Goal: Transaction & Acquisition: Purchase product/service

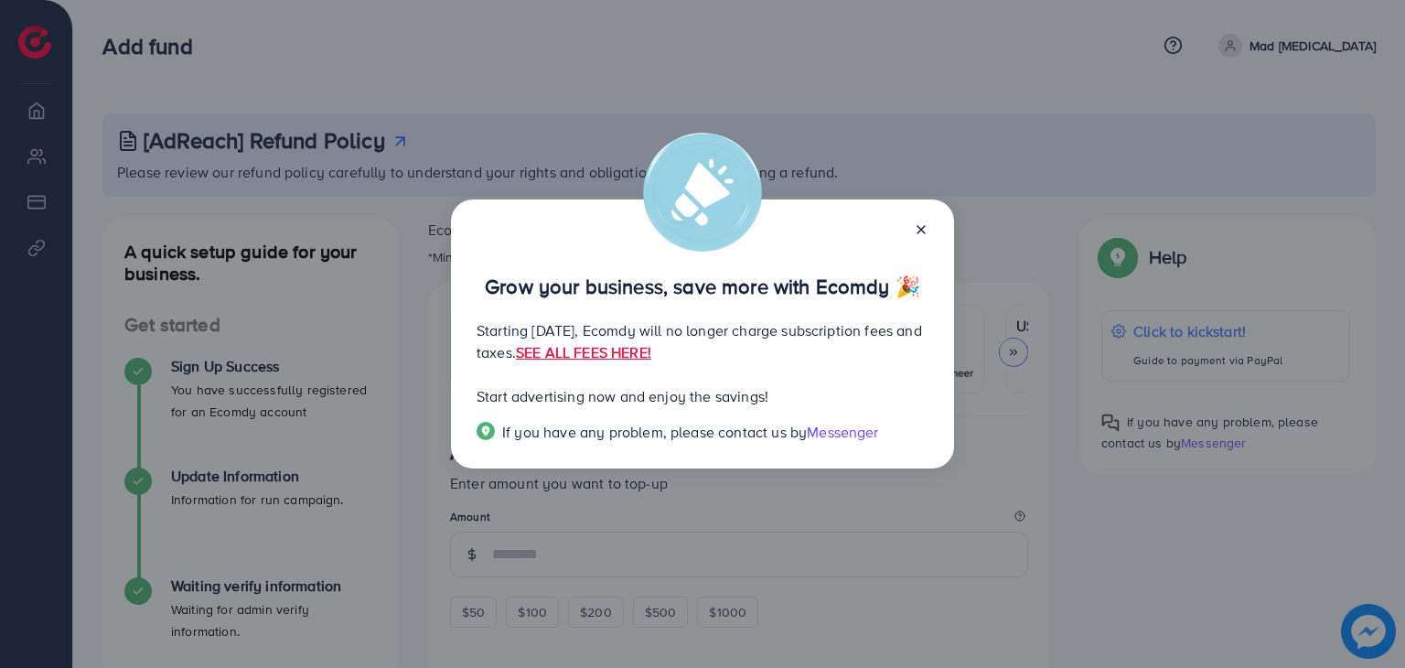
click at [917, 232] on line at bounding box center [920, 229] width 7 height 7
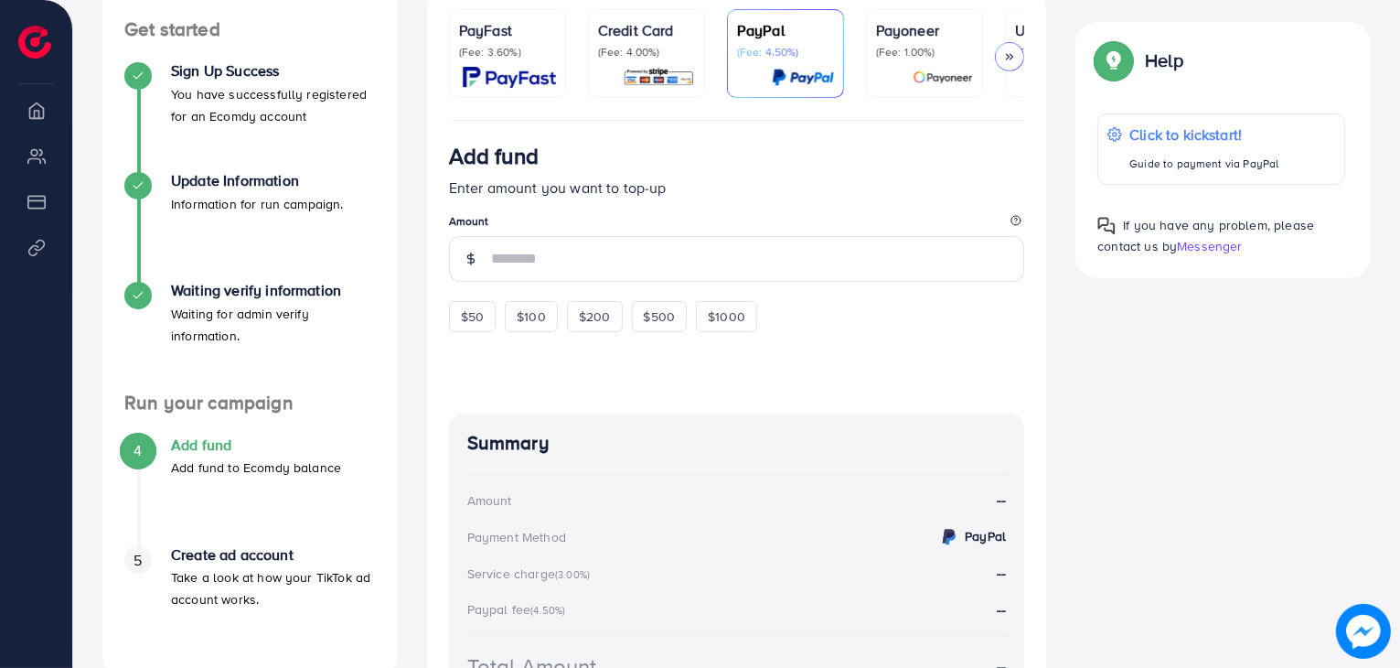
click at [932, 51] on p "(Fee: 1.00%)" at bounding box center [924, 52] width 97 height 15
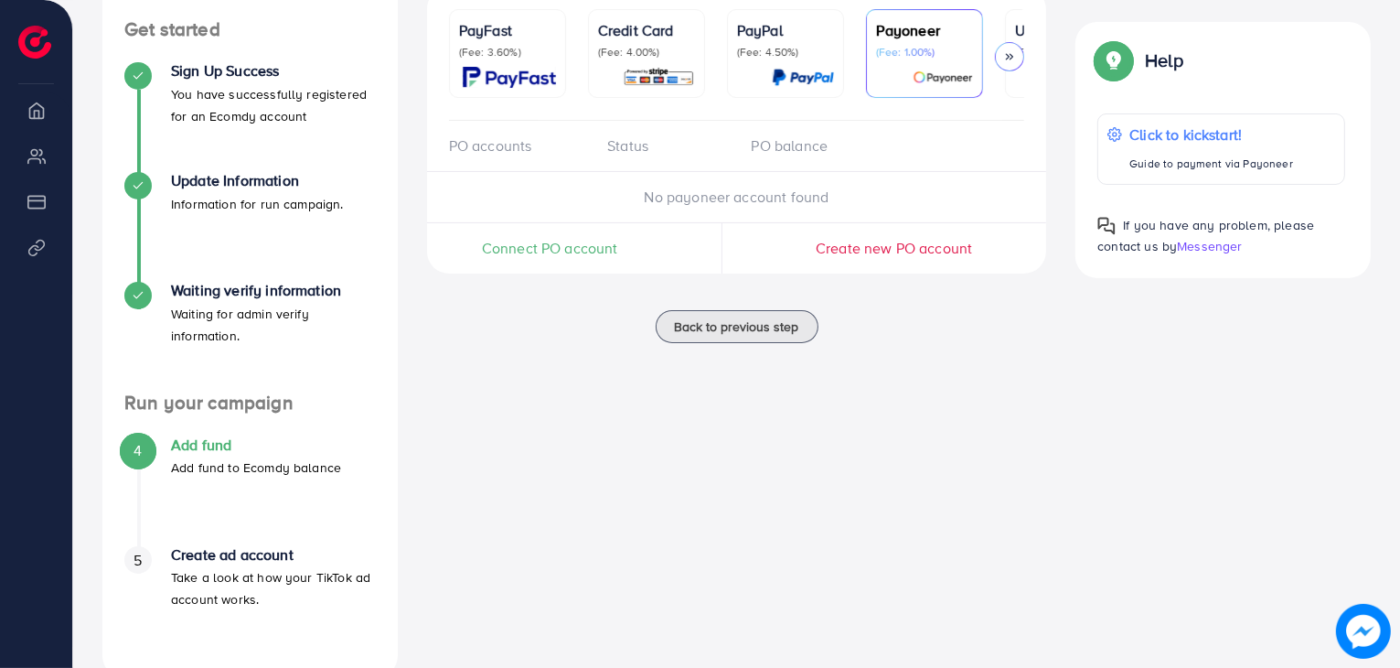
click at [520, 50] on p "(Fee: 3.60%)" at bounding box center [507, 52] width 97 height 15
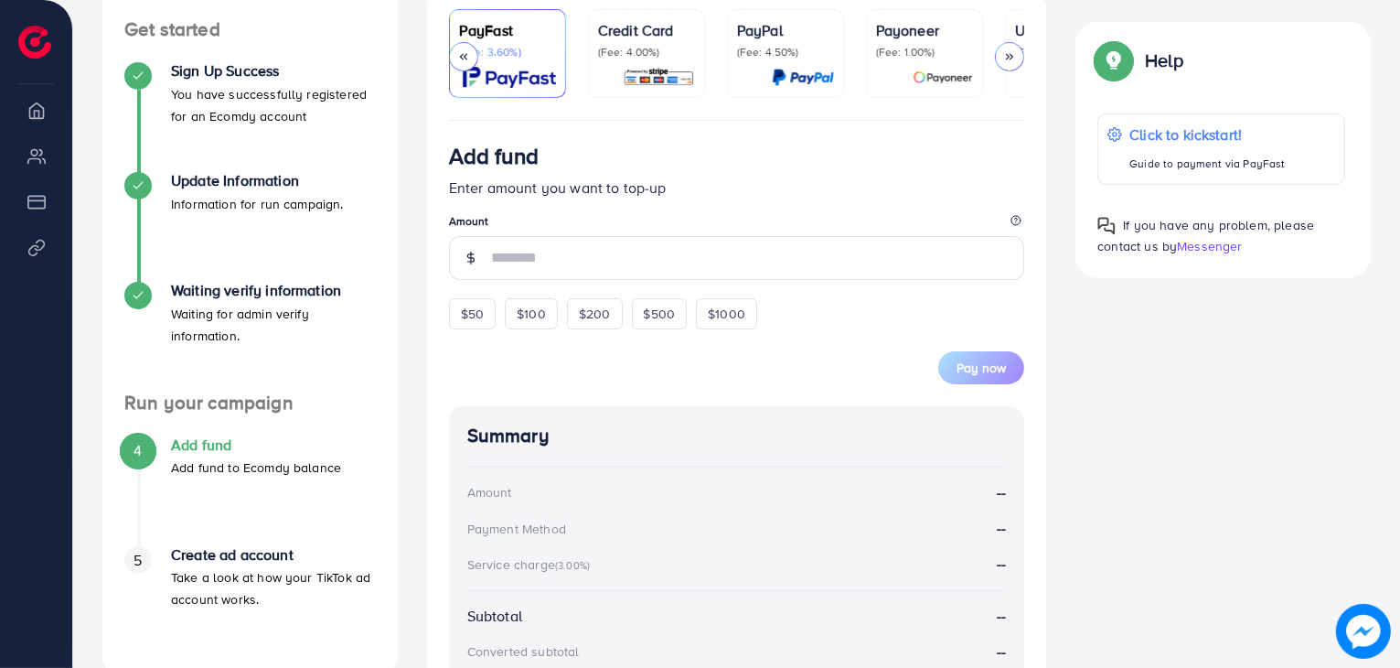
scroll to position [0, 236]
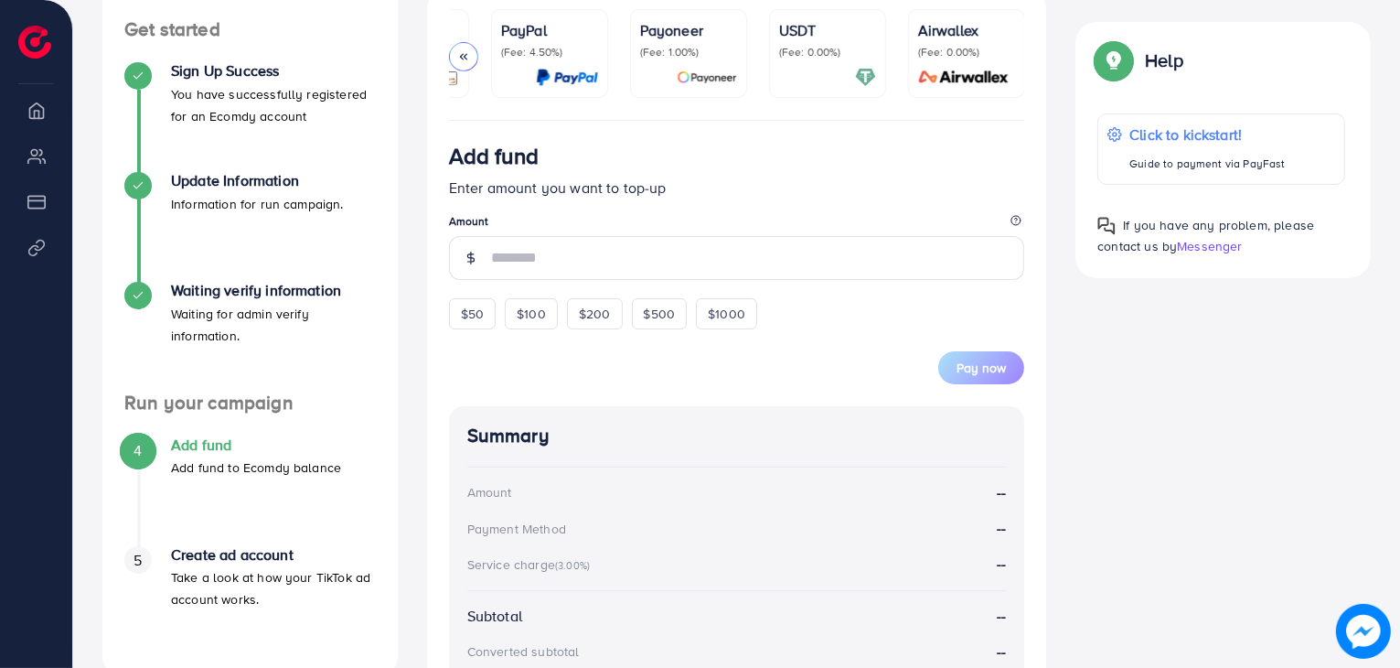
click at [871, 59] on div "USDT (Fee: 0.00%)" at bounding box center [827, 53] width 97 height 69
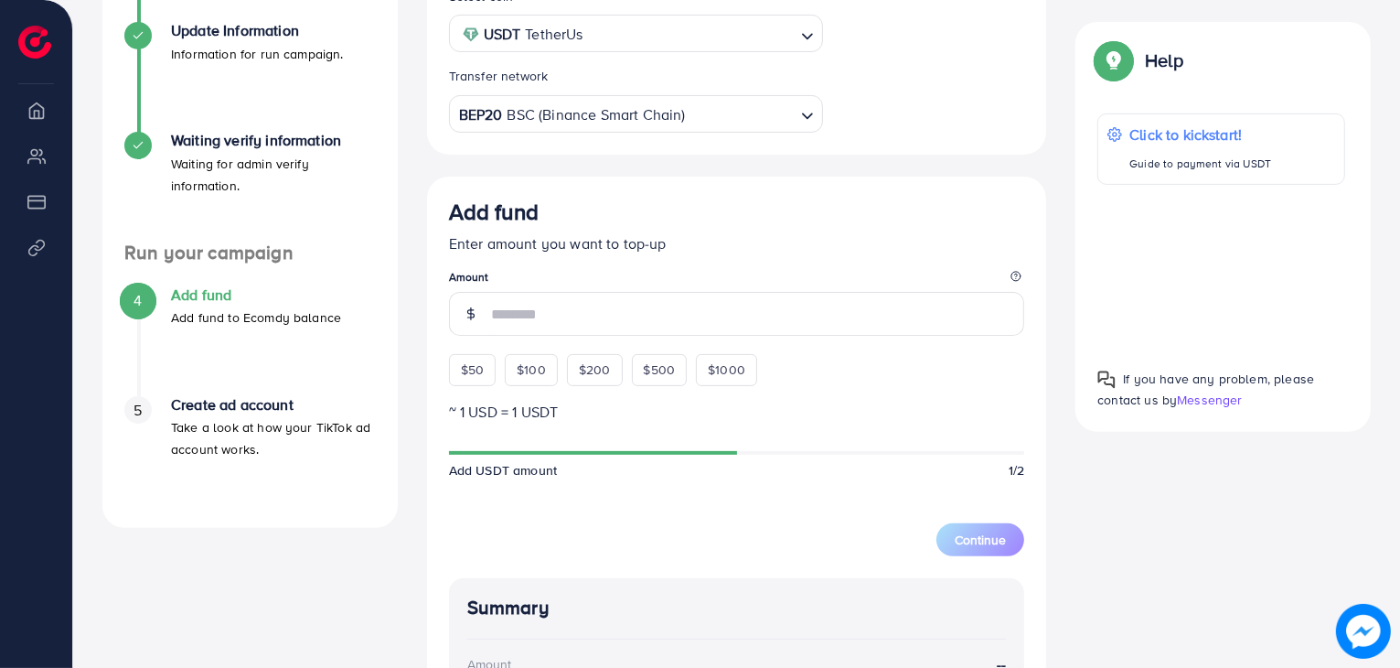
scroll to position [399, 0]
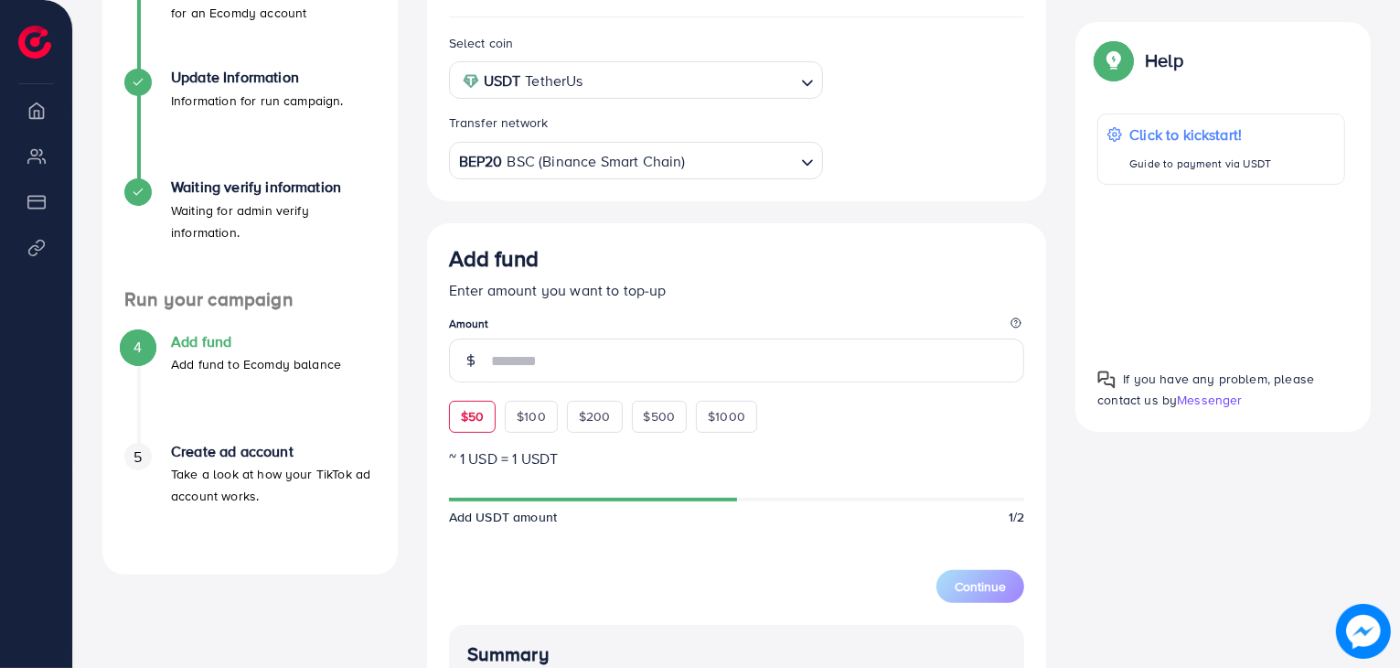
click at [457, 409] on div "$50" at bounding box center [472, 416] width 47 height 31
type input "**"
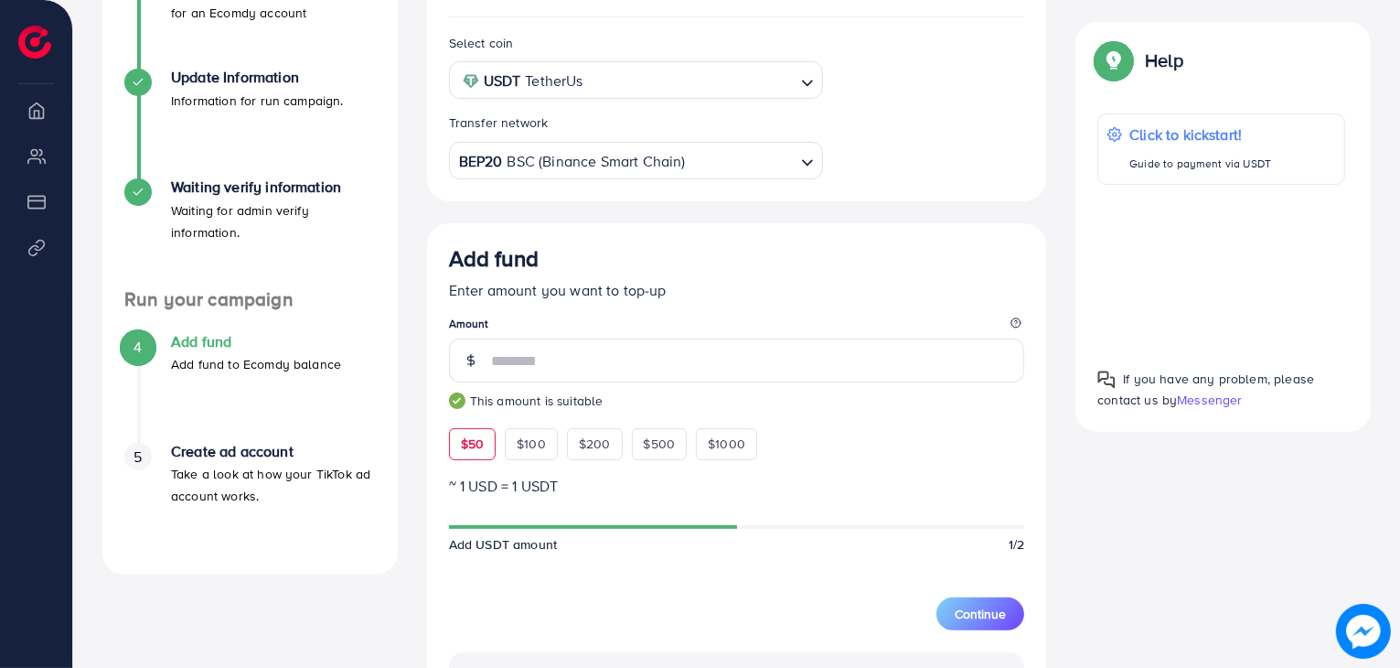
scroll to position [584, 0]
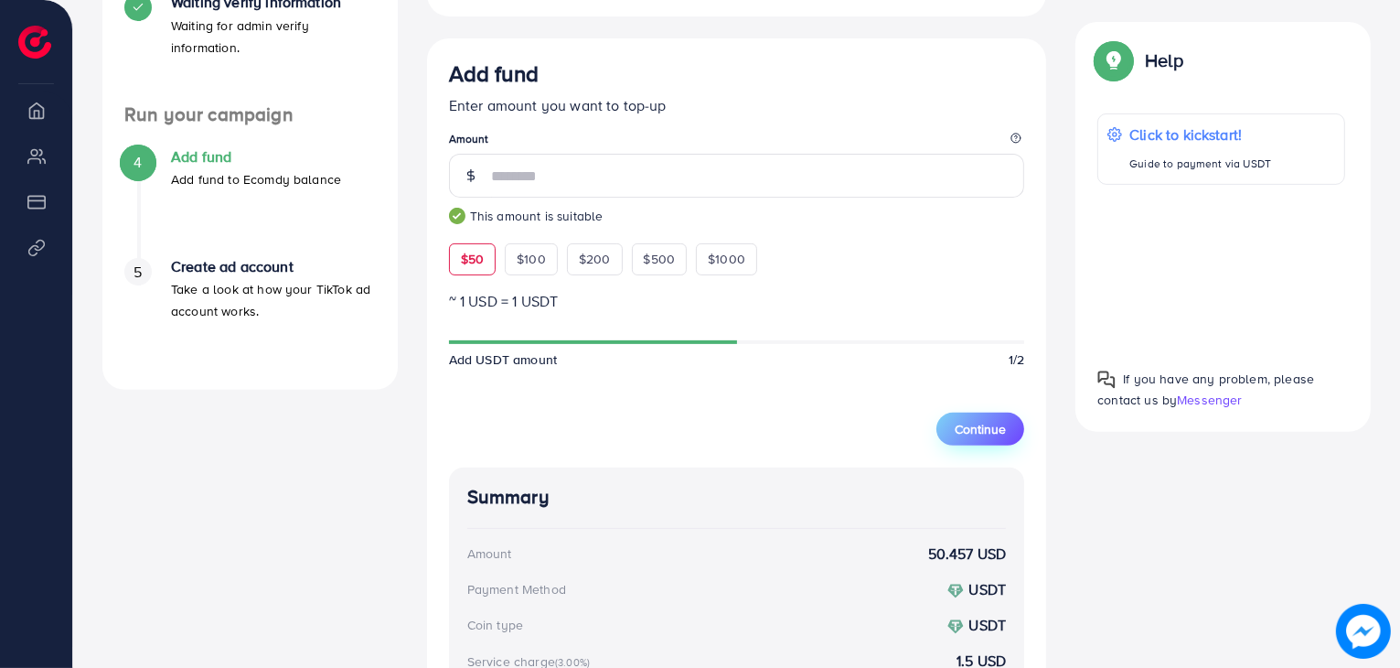
click at [988, 434] on span "Continue" at bounding box center [980, 429] width 51 height 18
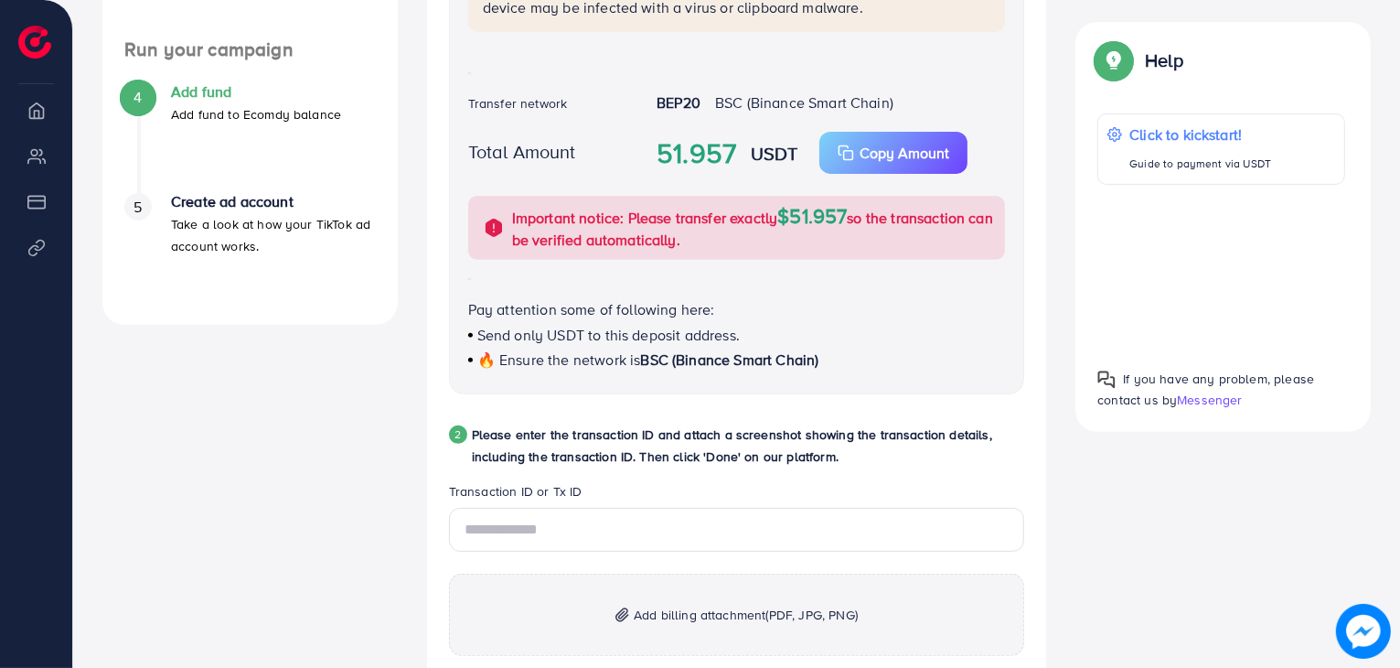
scroll to position [650, 0]
drag, startPoint x: 823, startPoint y: 503, endPoint x: 834, endPoint y: 469, distance: 35.6
click at [834, 469] on div "Follow instruction 1 Please transfer the funds from your Blockchain account to …" at bounding box center [737, 470] width 576 height 1365
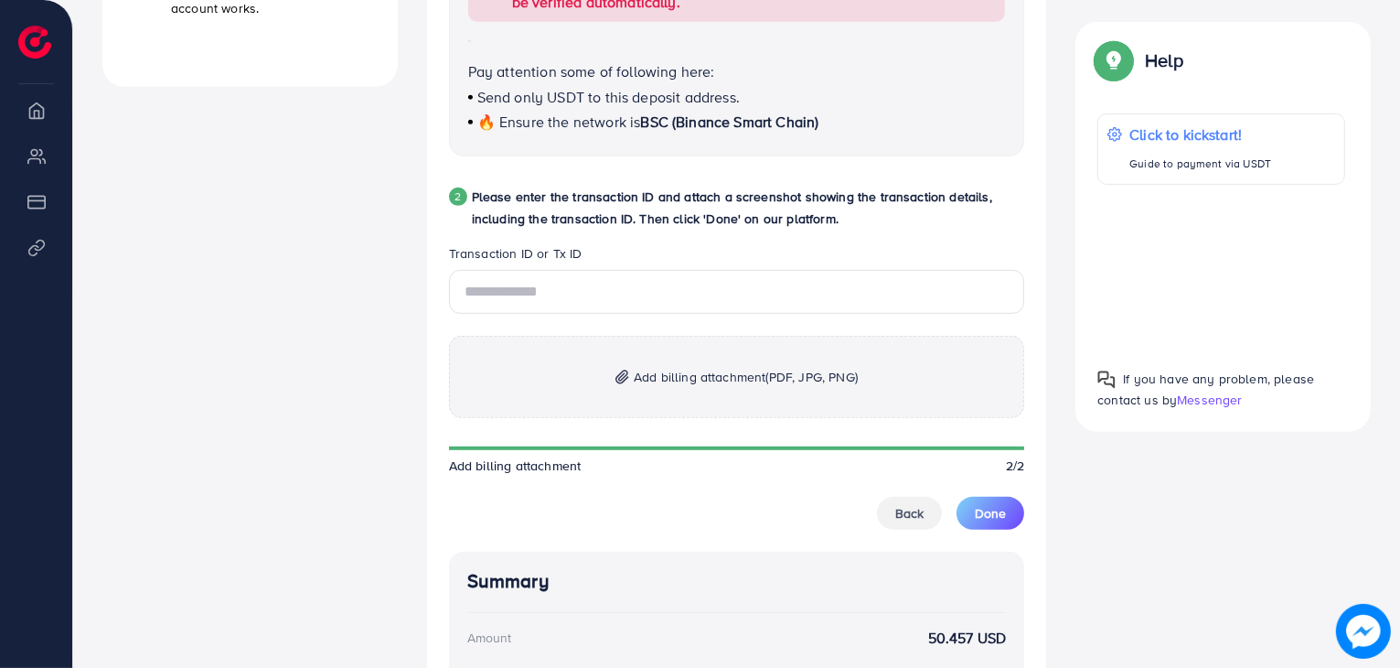
scroll to position [885, 0]
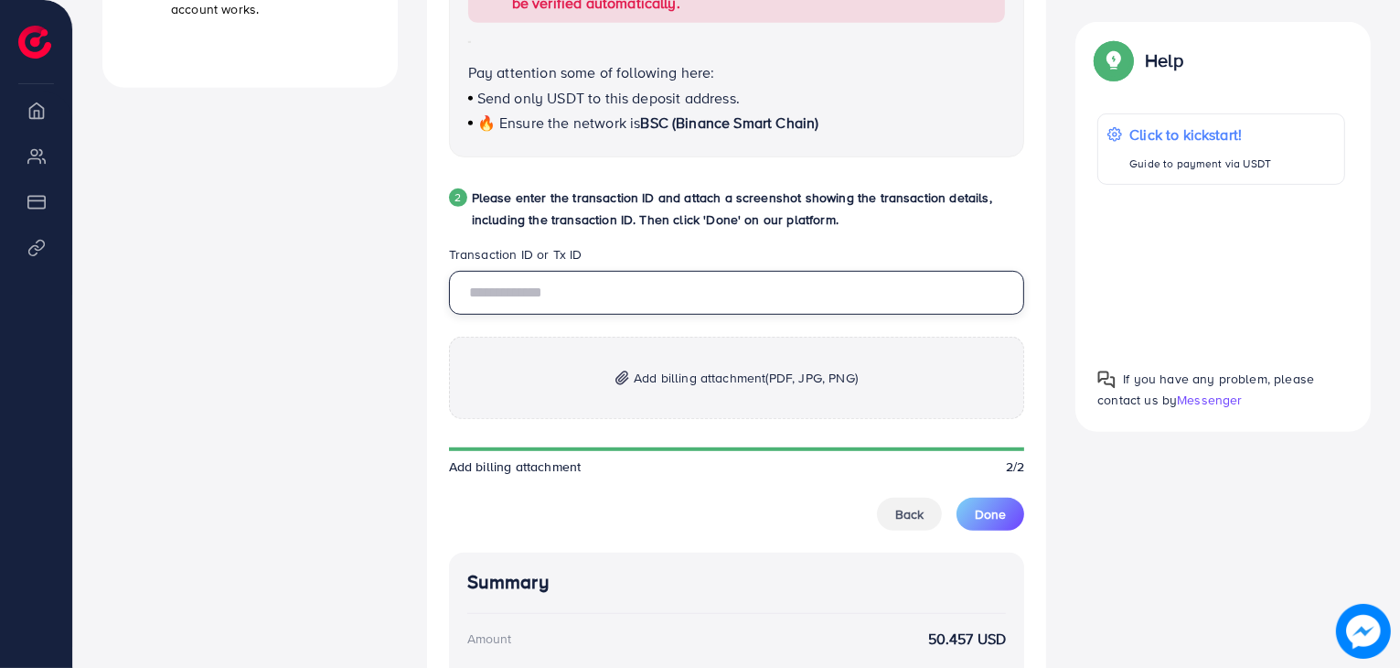
click at [867, 286] on input "text" at bounding box center [737, 293] width 576 height 44
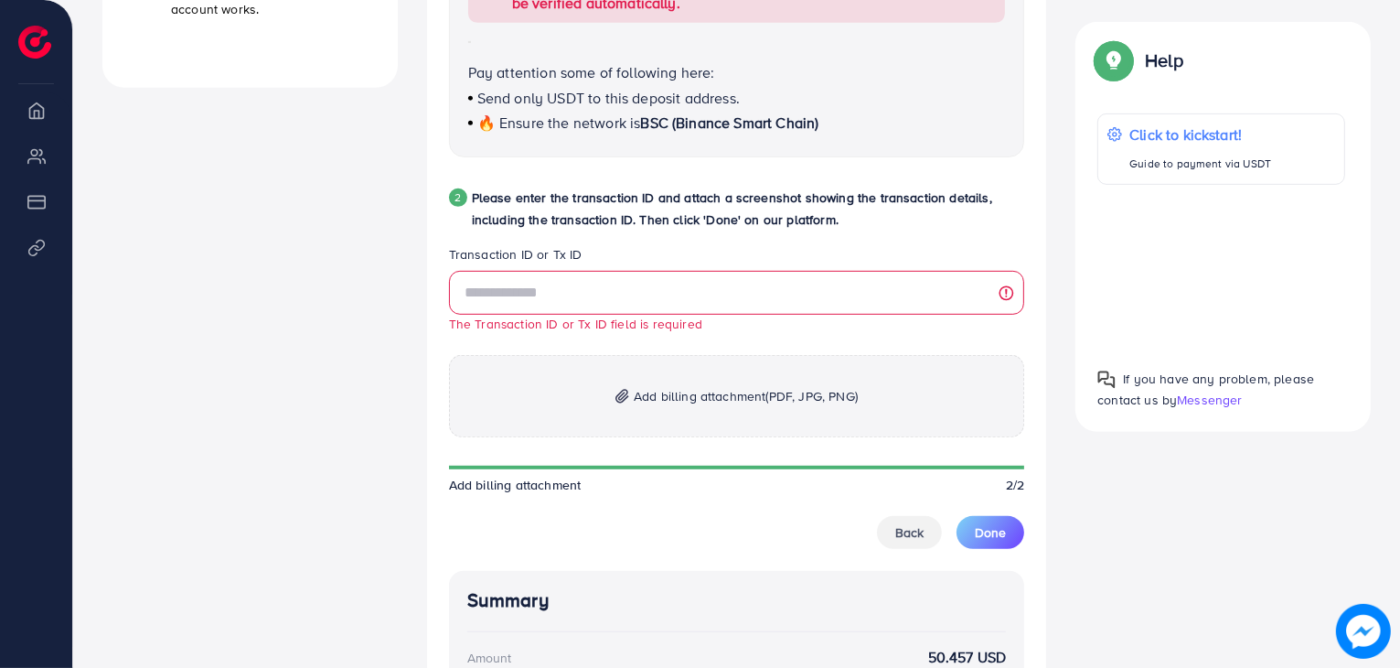
click at [981, 239] on div "2 Please enter the transaction ID and attach a screenshot showing the transacti…" at bounding box center [737, 216] width 576 height 59
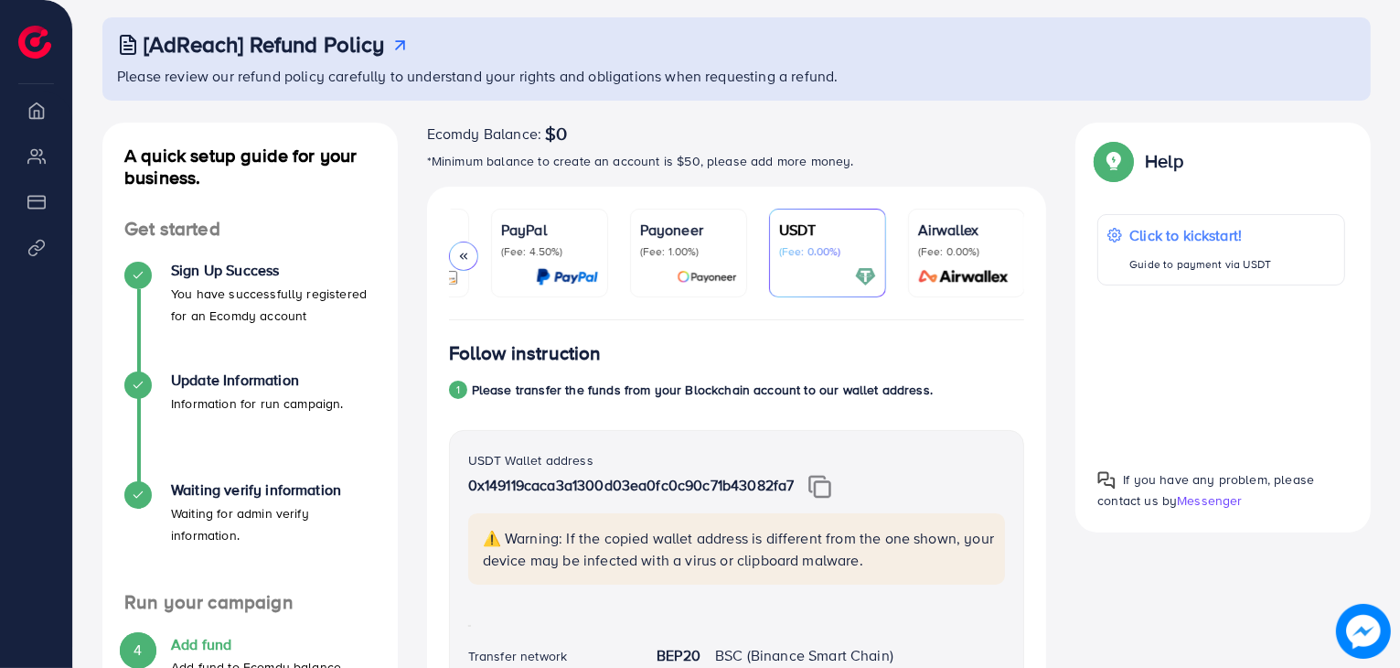
scroll to position [0, 0]
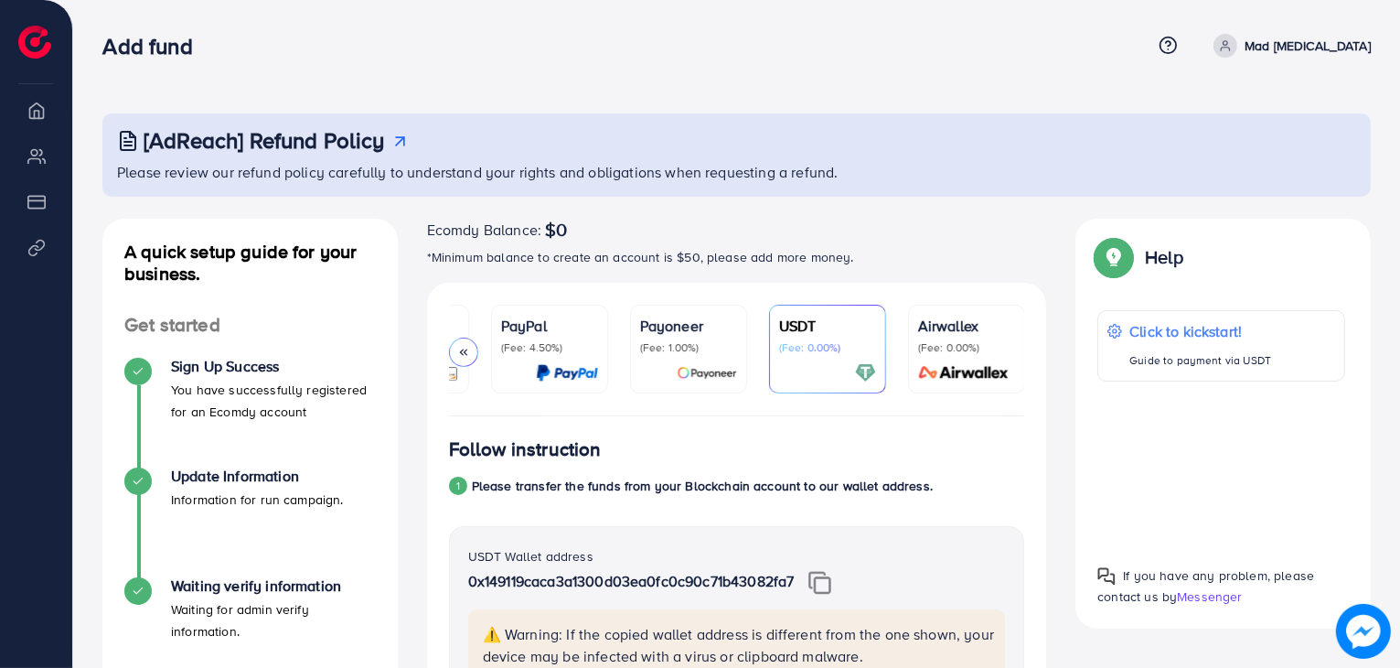
click at [826, 353] on p "(Fee: 0.00%)" at bounding box center [827, 347] width 97 height 15
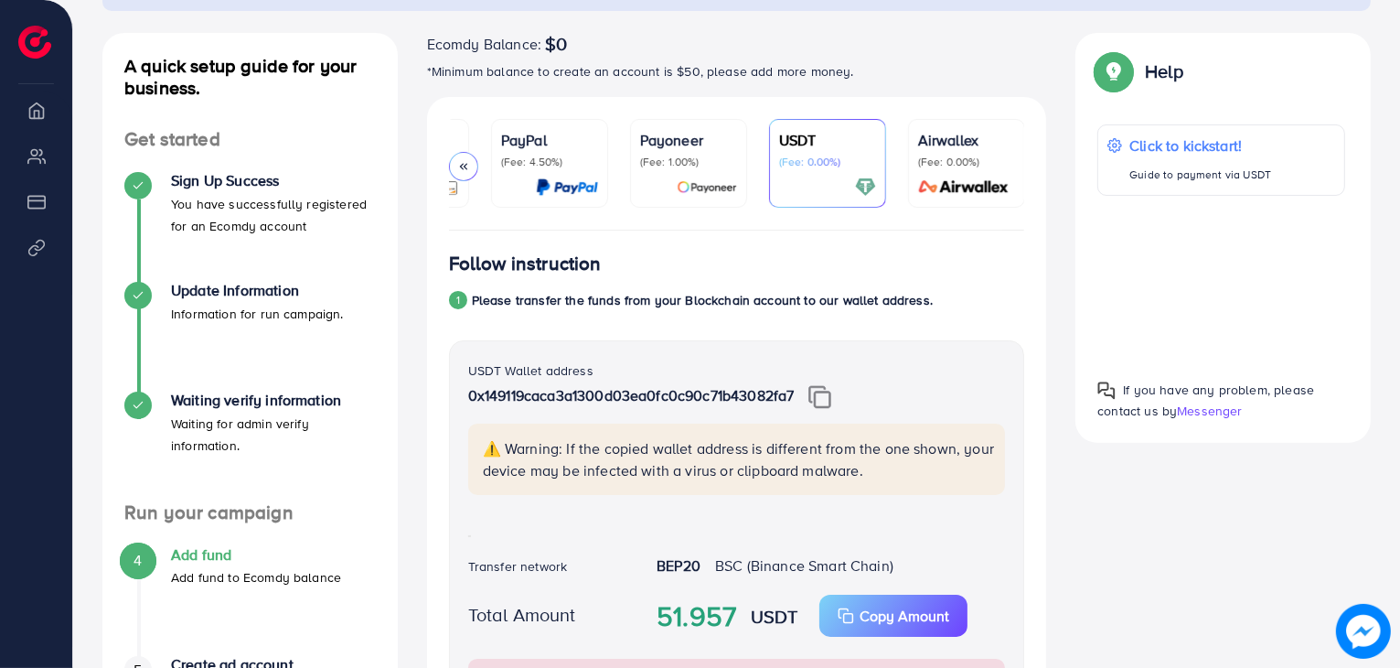
scroll to position [237, 0]
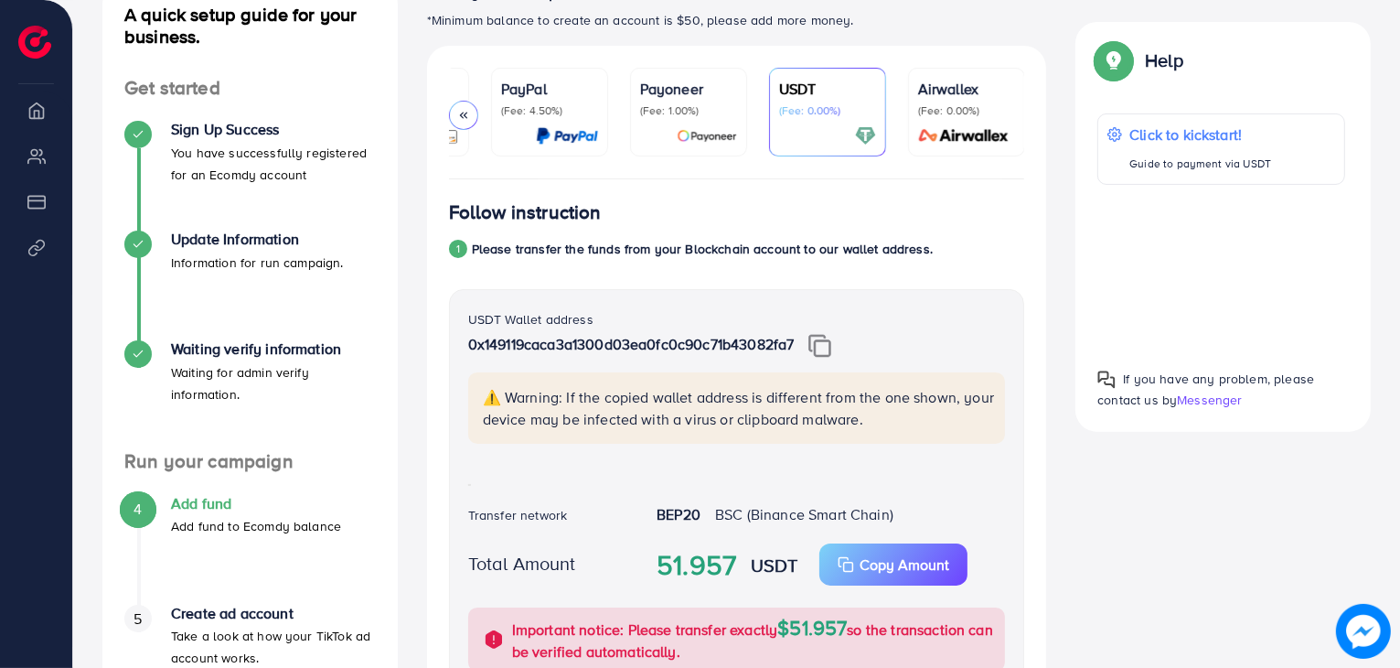
click at [972, 260] on div "1 Please transfer the funds from your Blockchain account to our wallet address." at bounding box center [737, 249] width 576 height 22
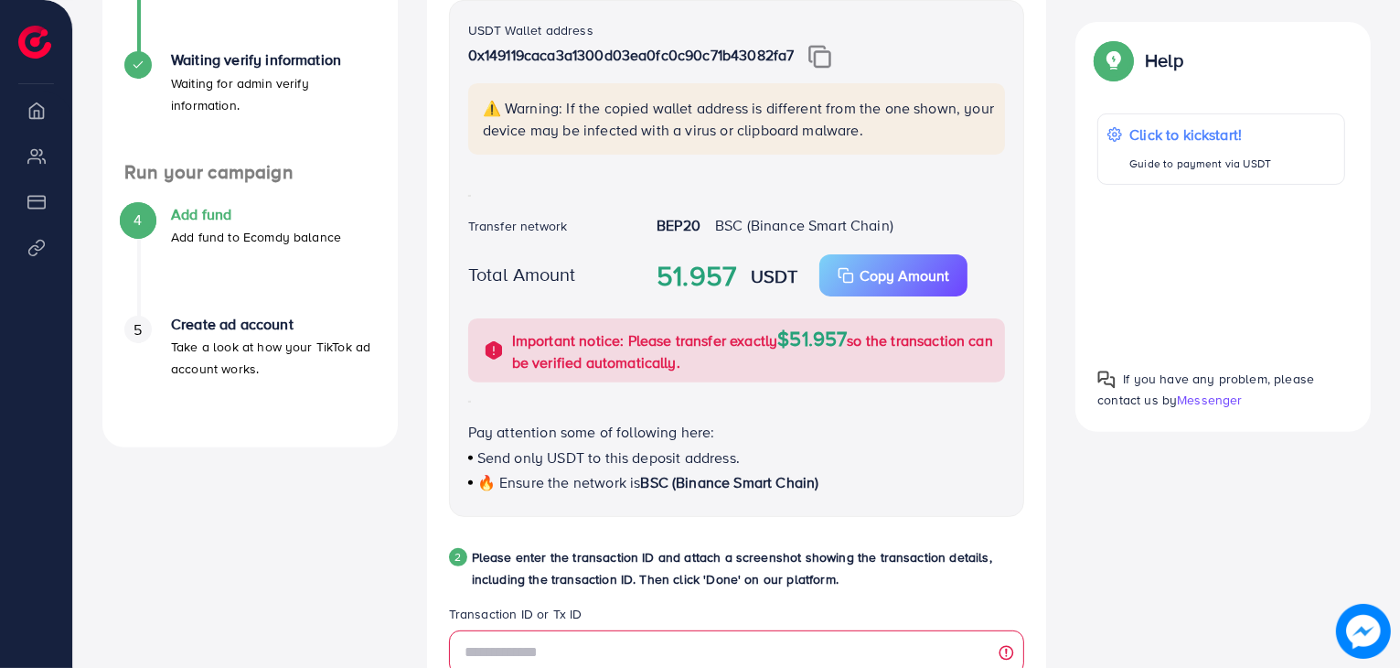
scroll to position [0, 0]
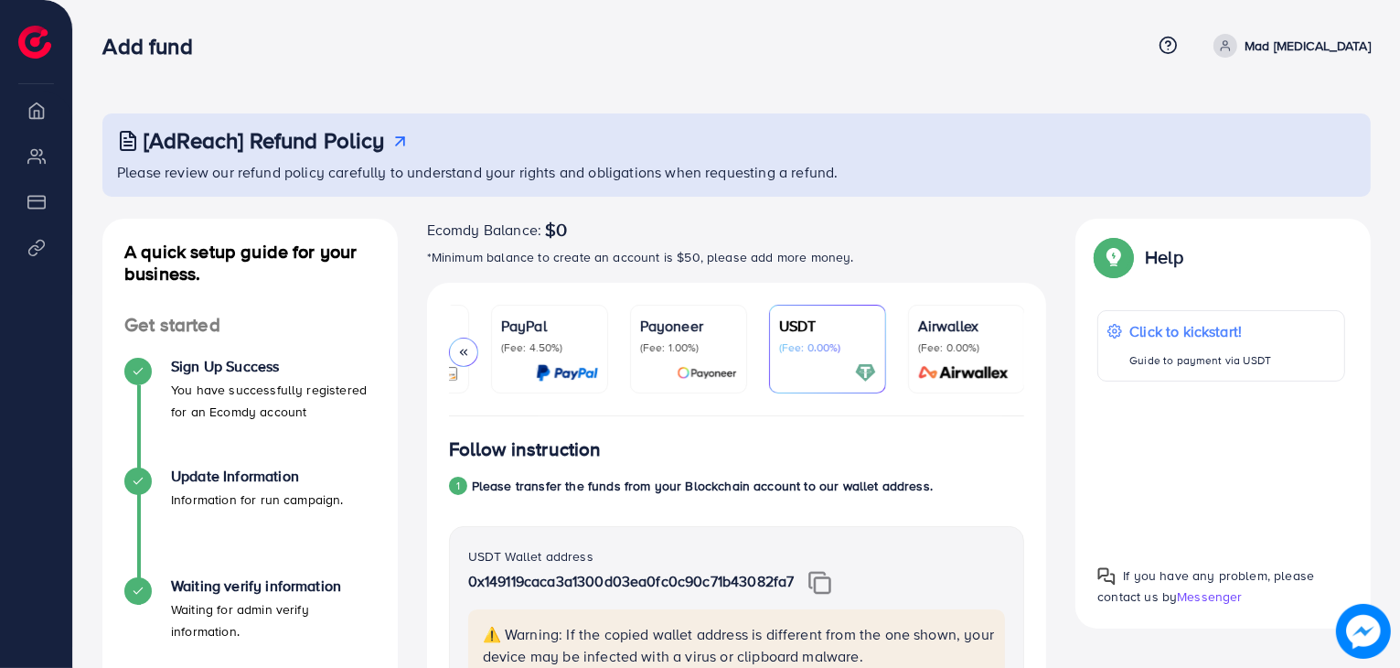
click at [527, 327] on p "PayPal" at bounding box center [549, 326] width 97 height 22
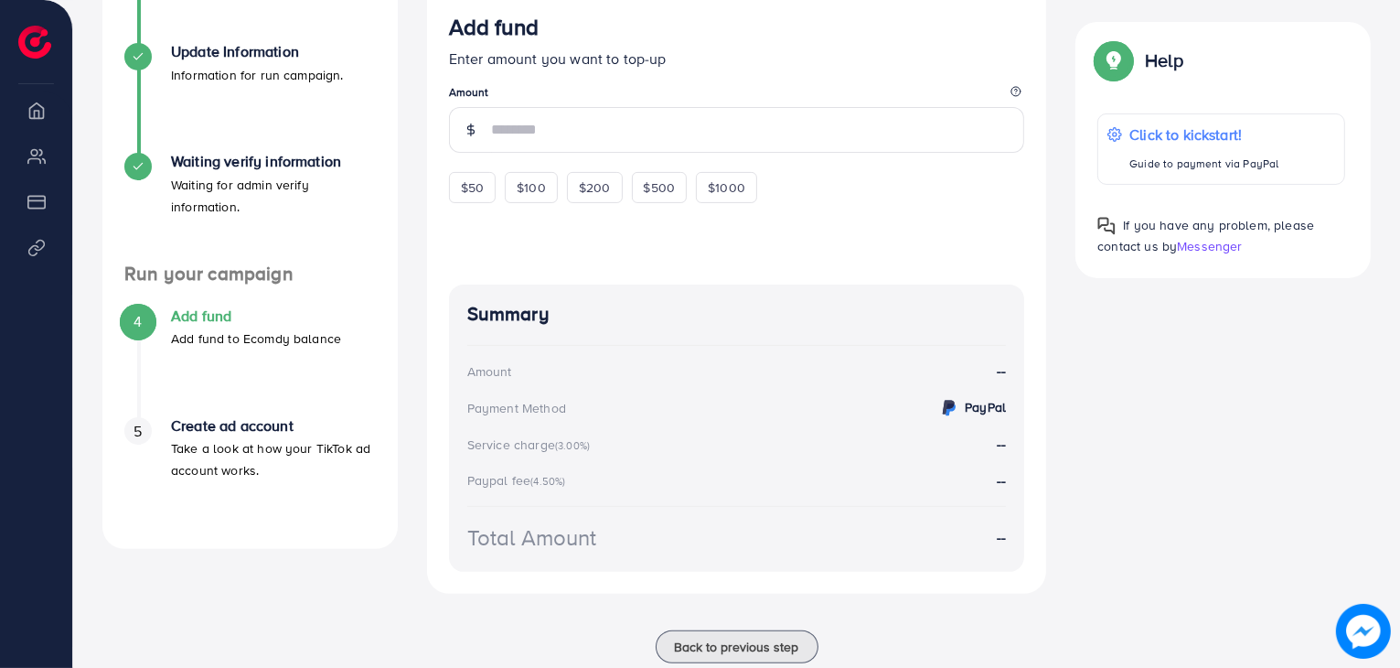
scroll to position [474, 0]
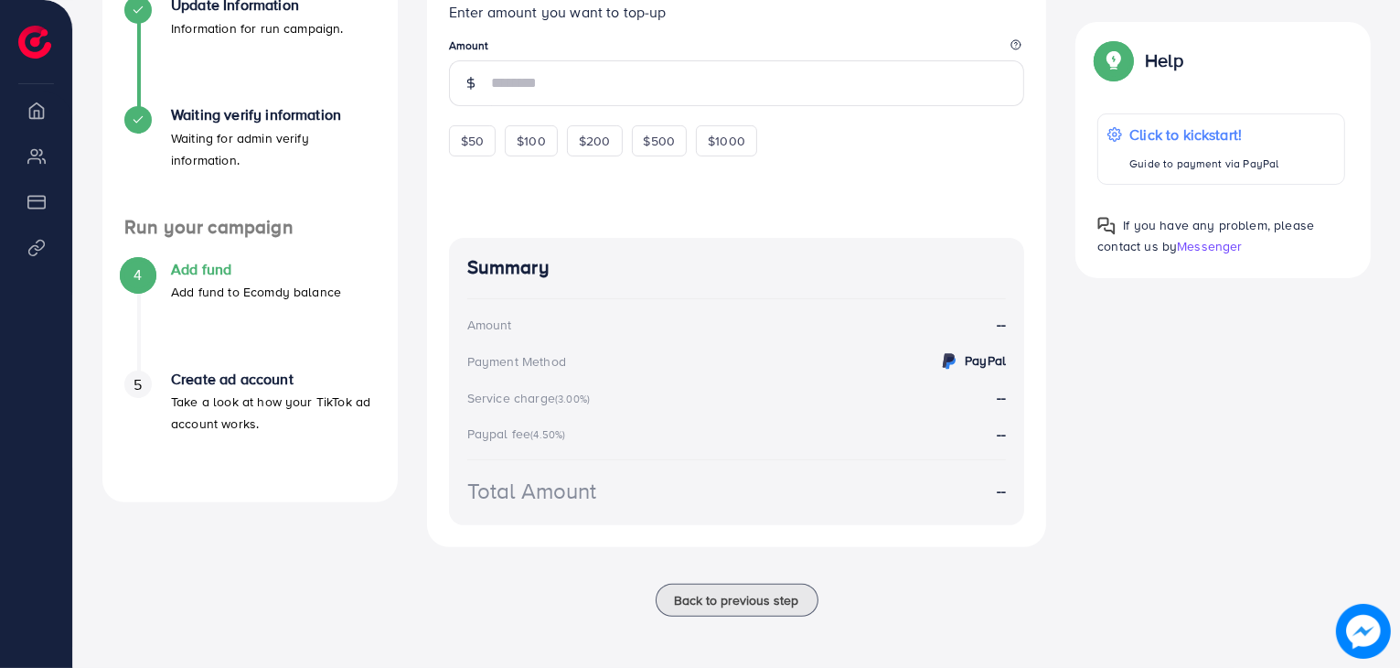
click at [240, 391] on p "Take a look at how your TikTok ad account works." at bounding box center [273, 413] width 205 height 44
drag, startPoint x: 240, startPoint y: 387, endPoint x: 201, endPoint y: 407, distance: 43.4
click at [201, 407] on p "Take a look at how your TikTok ad account works." at bounding box center [273, 413] width 205 height 44
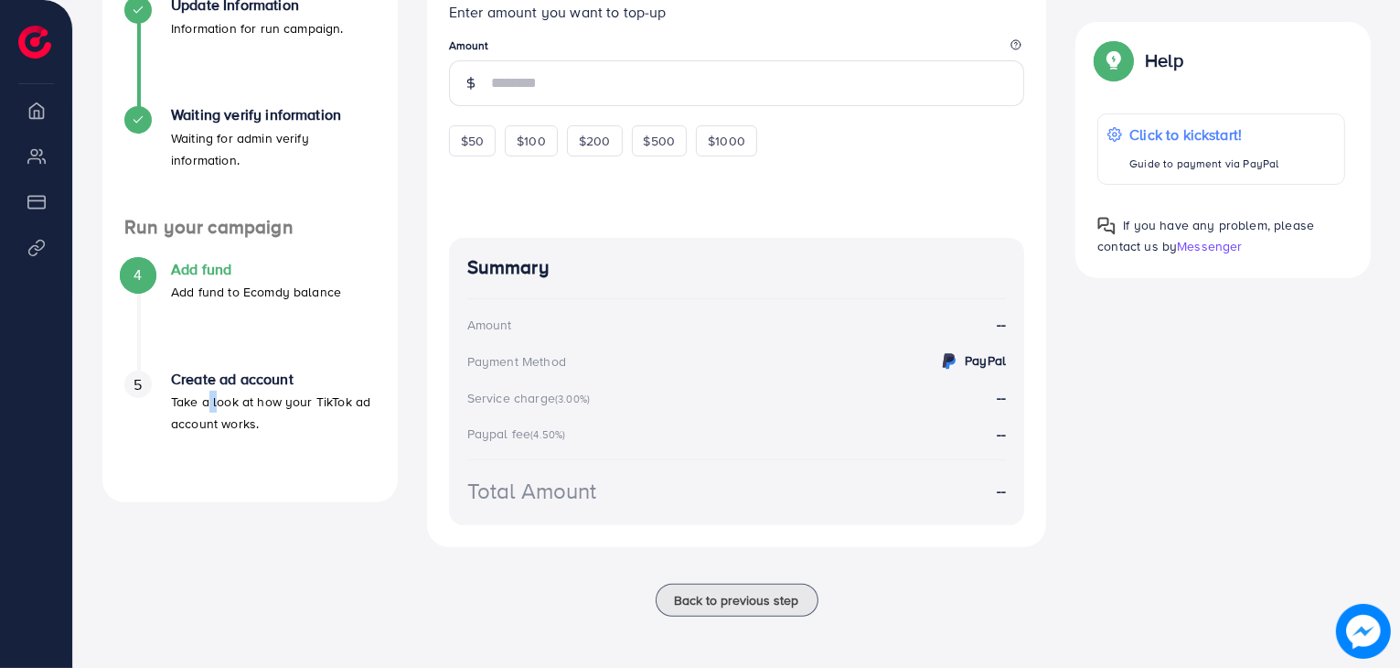
click at [201, 407] on p "Take a look at how your TikTok ad account works." at bounding box center [273, 413] width 205 height 44
click at [322, 513] on div "A quick setup guide for your business. Get started Sign Up Success You have suc…" at bounding box center [250, 193] width 325 height 891
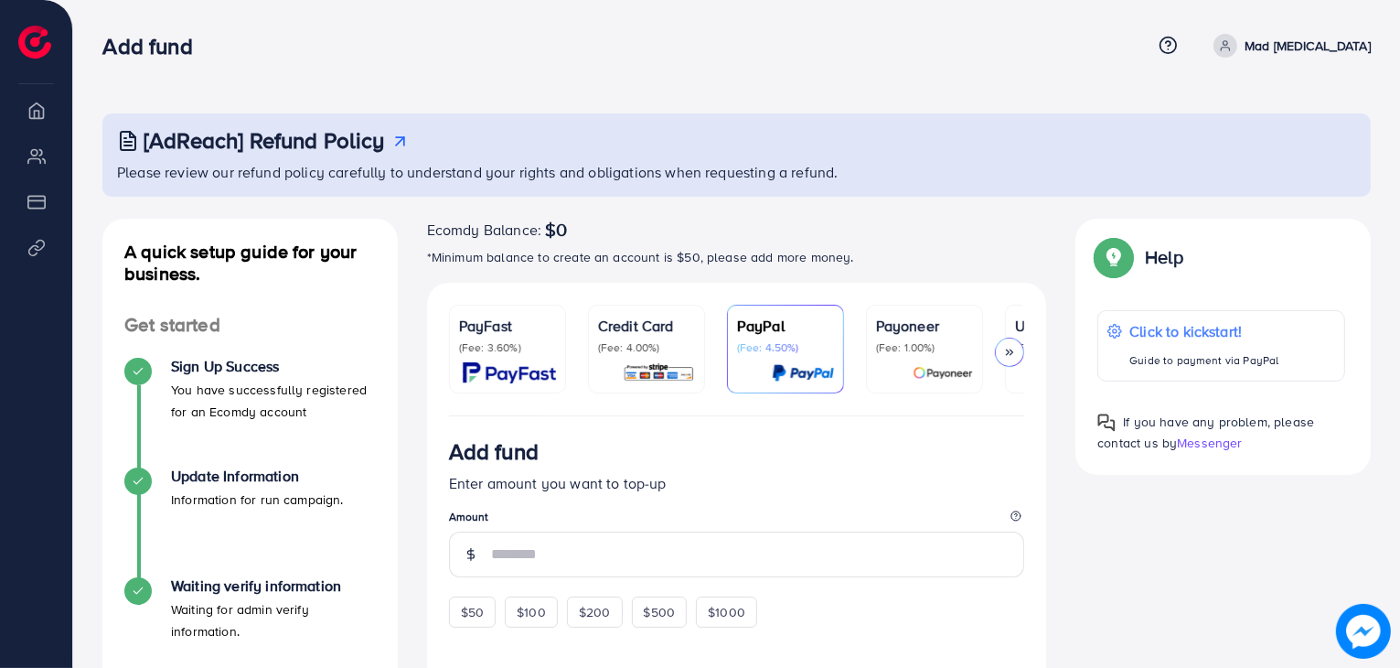
click at [1302, 55] on p "Mad [MEDICAL_DATA]" at bounding box center [1308, 46] width 126 height 22
click at [893, 84] on div "[AdReach] Refund Policy Please review our refund policy carefully to understand…" at bounding box center [736, 569] width 1327 height 1139
click at [1313, 45] on p "Mad [MEDICAL_DATA]" at bounding box center [1308, 46] width 126 height 22
click at [1227, 114] on icon at bounding box center [1222, 109] width 15 height 15
